Goal: Information Seeking & Learning: Learn about a topic

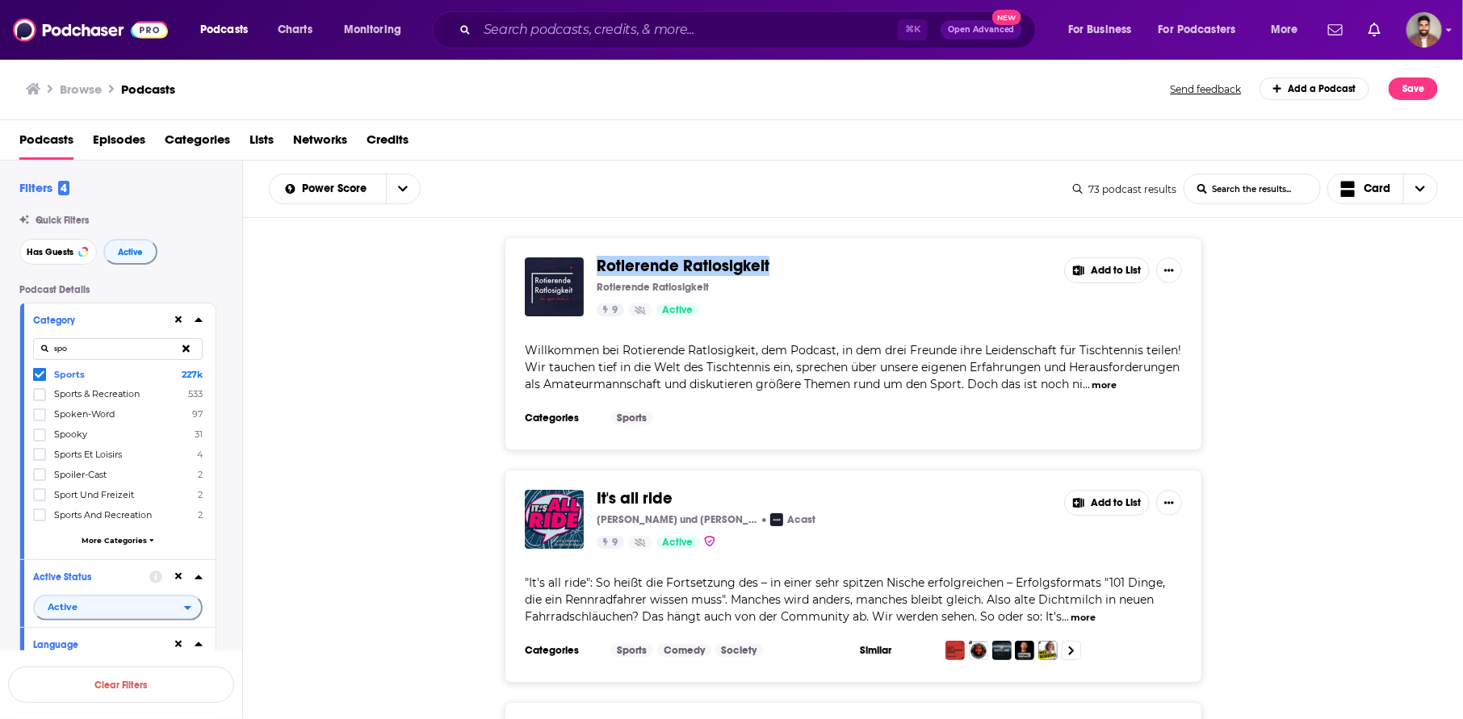
scroll to position [691, 0]
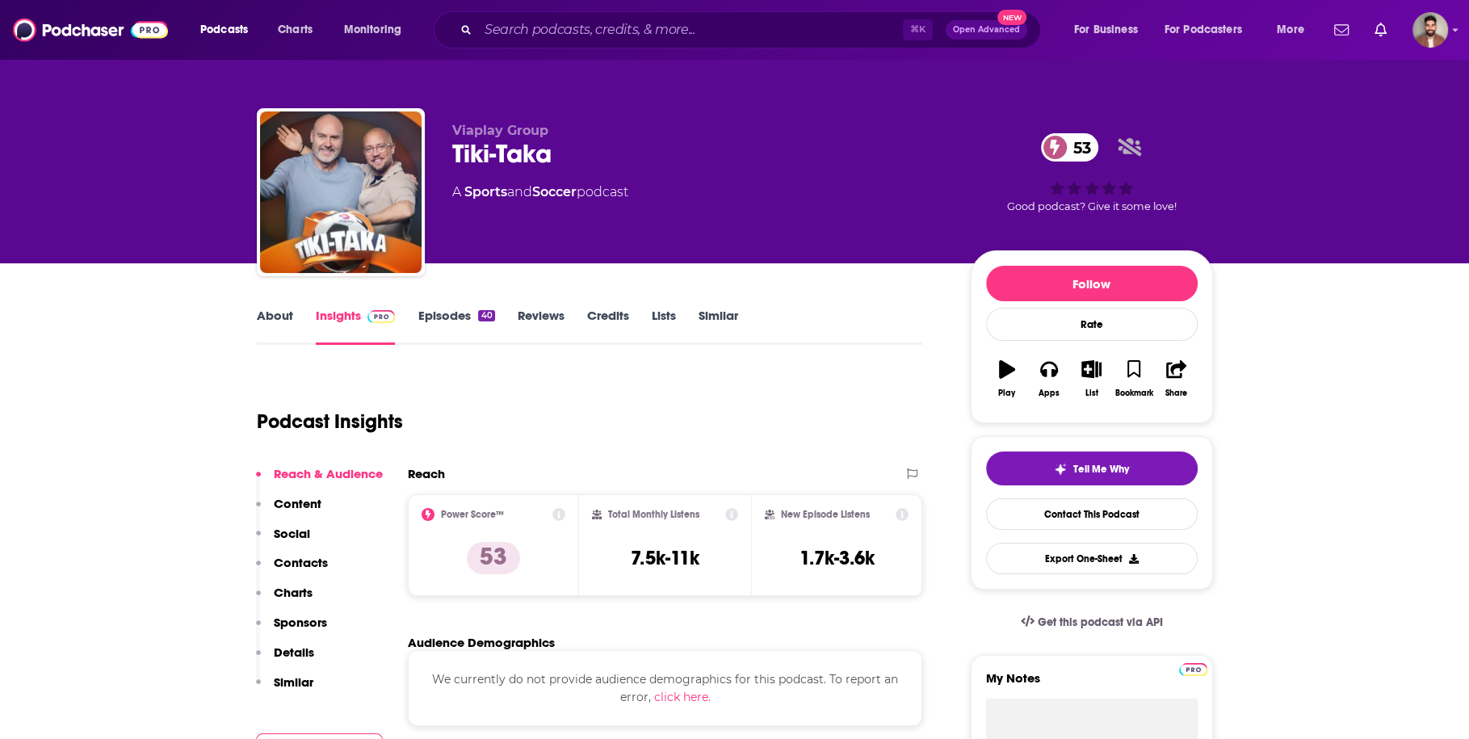
click at [266, 311] on link "About" at bounding box center [275, 326] width 36 height 37
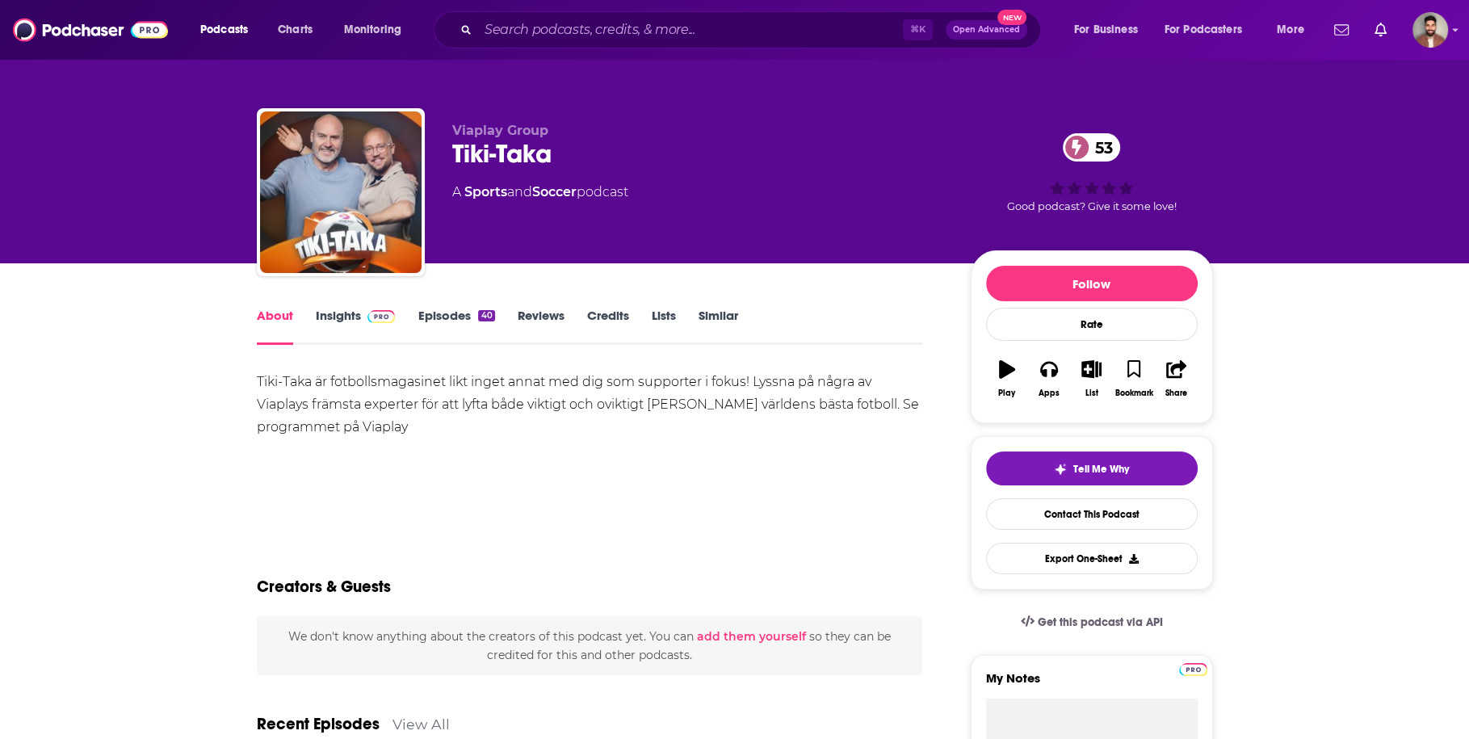
click at [345, 322] on link "Insights" at bounding box center [356, 326] width 80 height 37
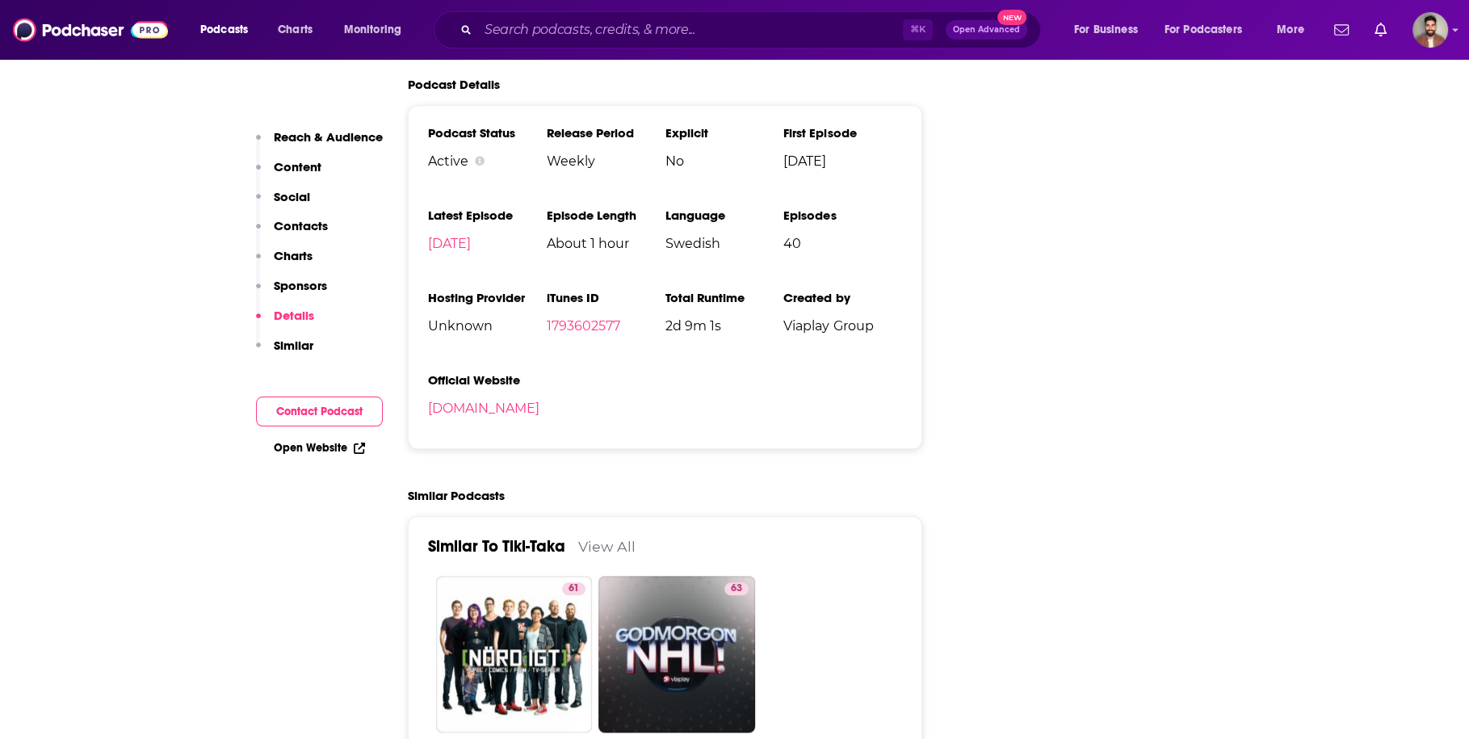
scroll to position [1597, 0]
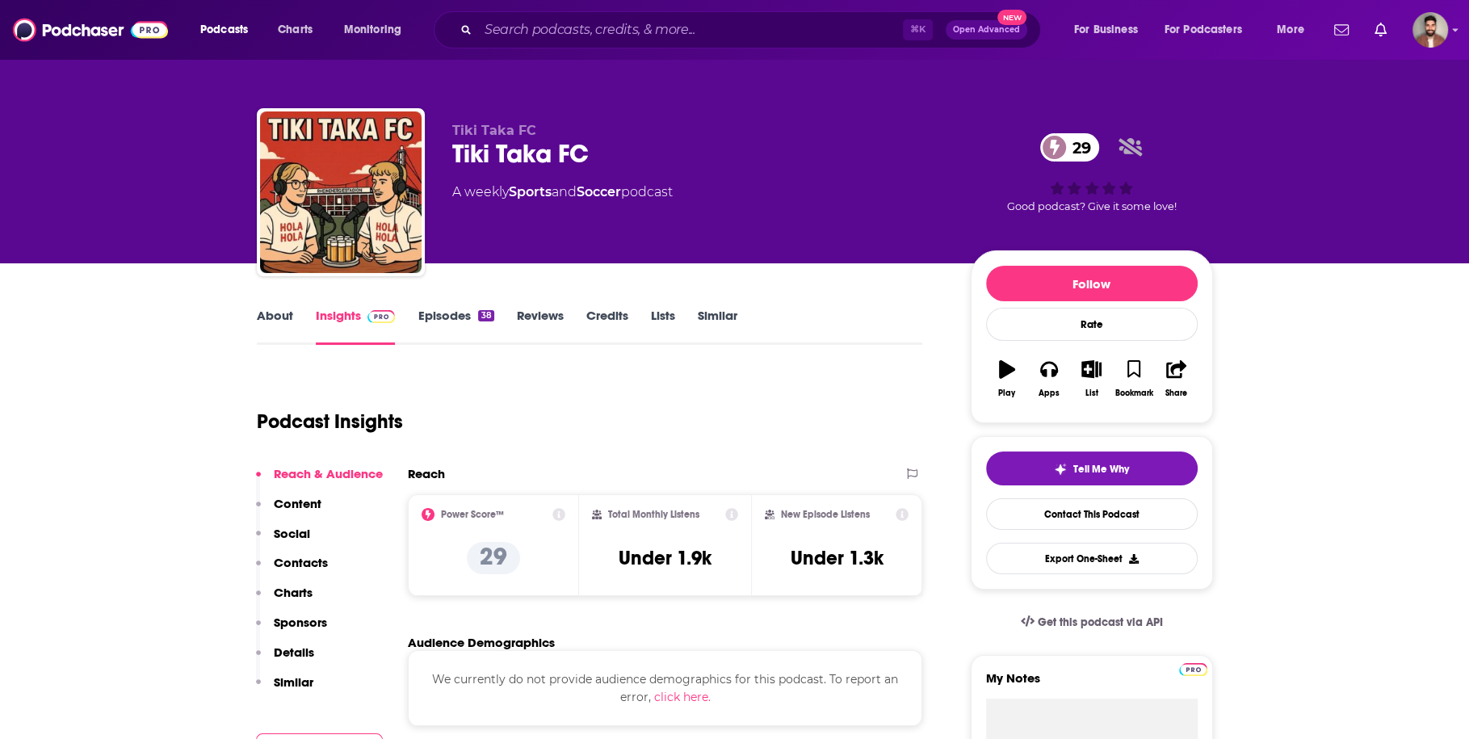
click at [276, 323] on link "About" at bounding box center [275, 326] width 36 height 37
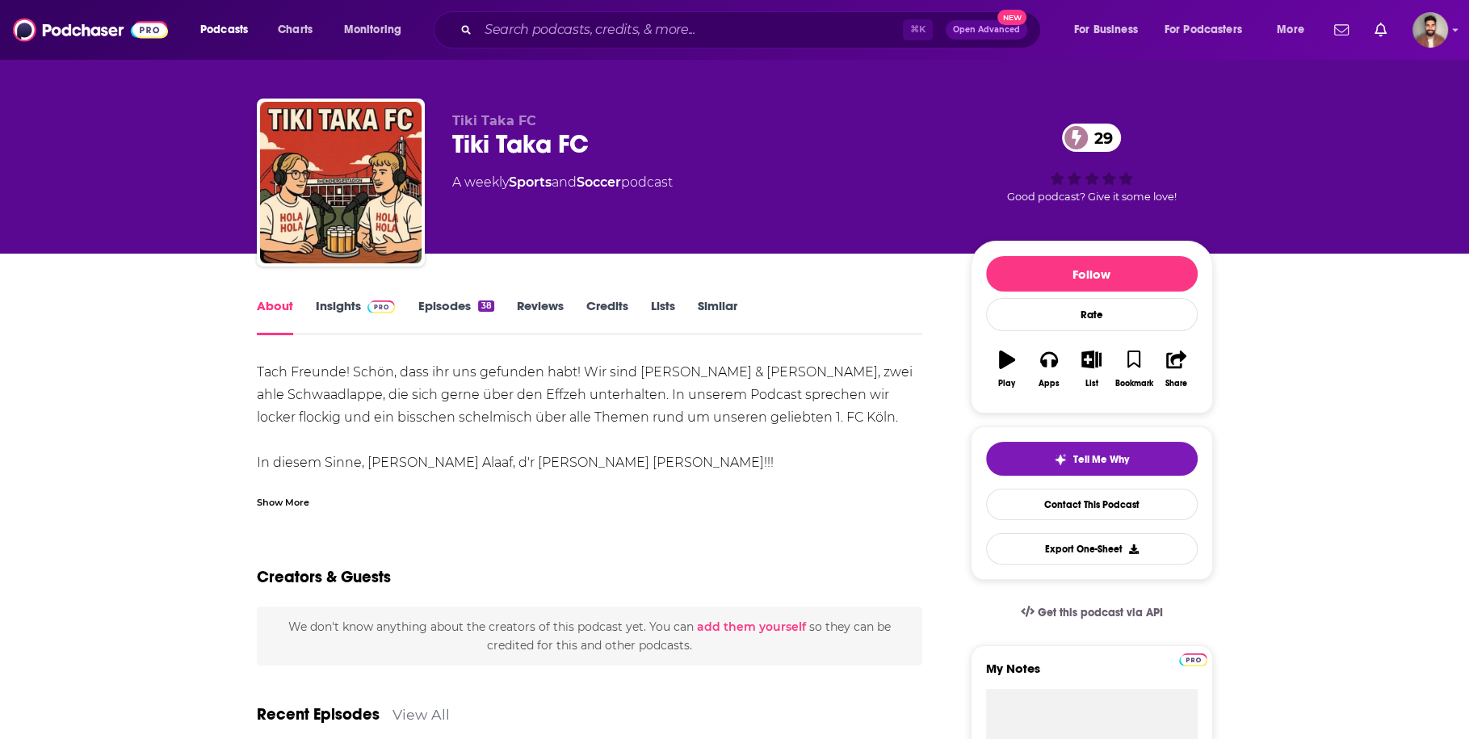
scroll to position [8, 0]
